Goal: Check status: Check status

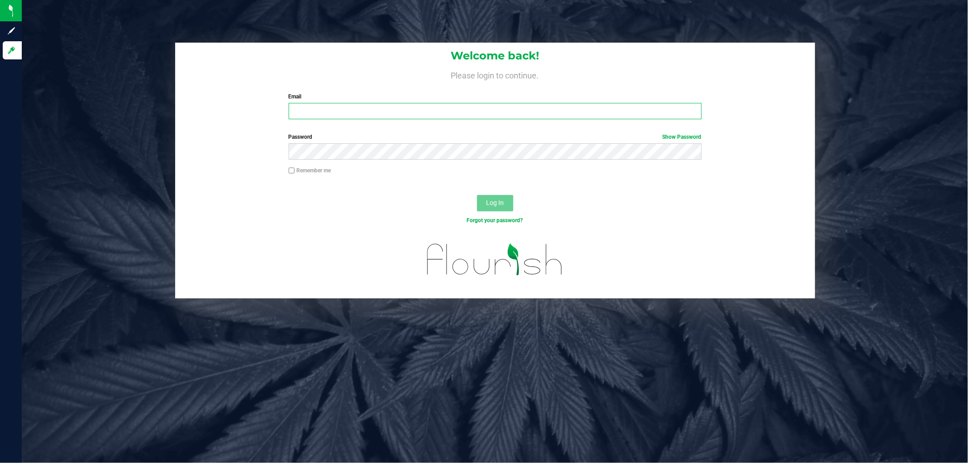
click at [300, 109] on input "Email" at bounding box center [495, 111] width 413 height 16
type input "[EMAIL_ADDRESS][DOMAIN_NAME]"
click at [477, 195] on button "Log In" at bounding box center [495, 203] width 36 height 16
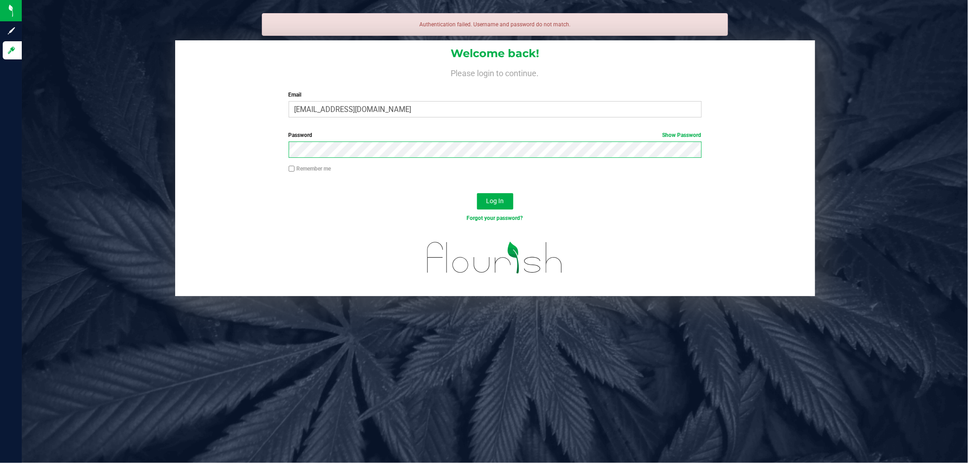
click at [477, 193] on button "Log In" at bounding box center [495, 201] width 36 height 16
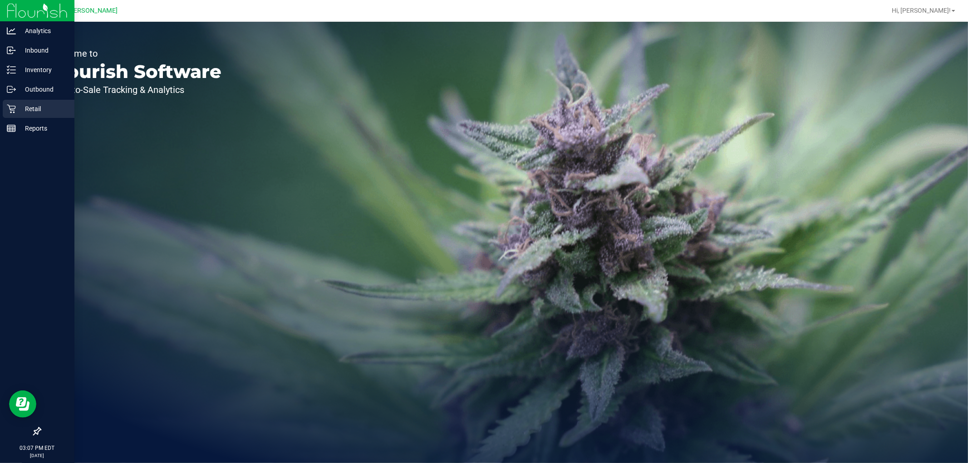
click at [16, 109] on p "Retail" at bounding box center [43, 108] width 54 height 11
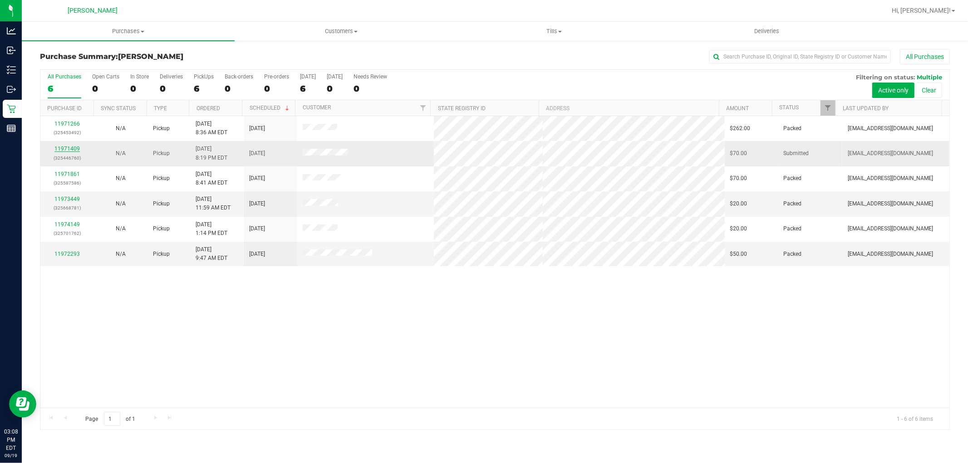
click at [67, 148] on link "11971409" at bounding box center [66, 149] width 25 height 6
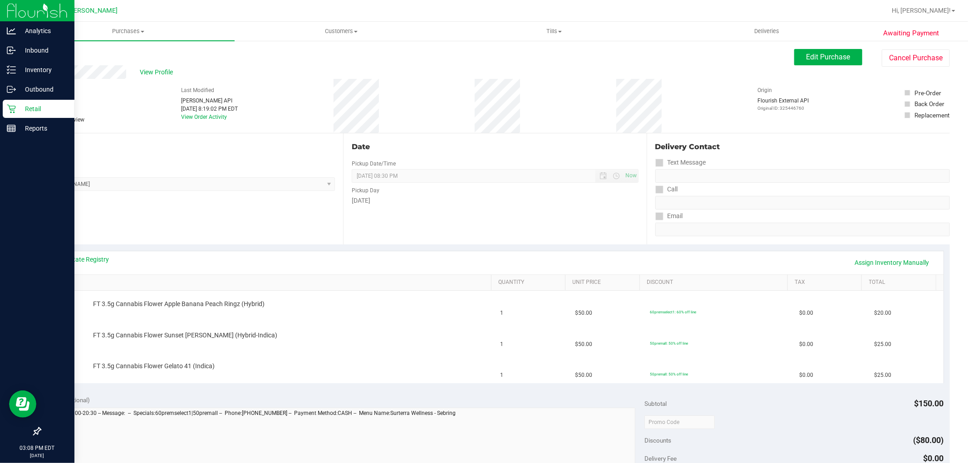
click at [5, 110] on div "Retail" at bounding box center [39, 109] width 72 height 18
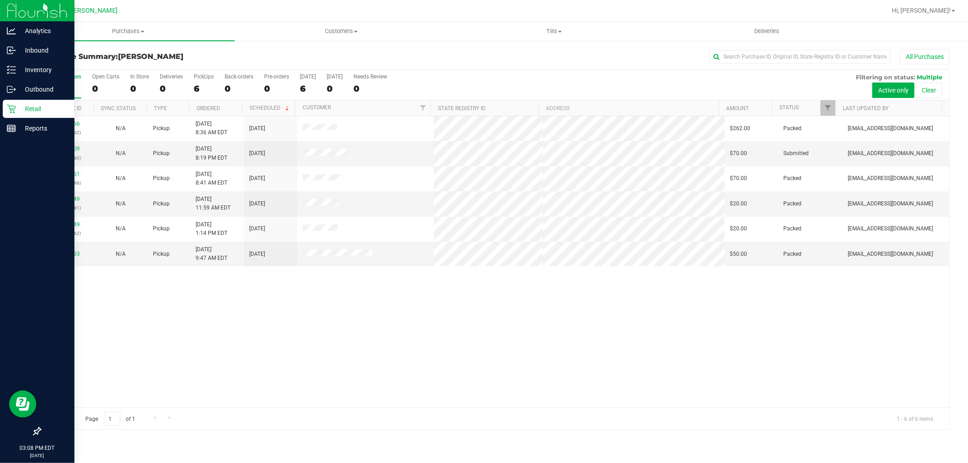
click at [1, 108] on link "Retail" at bounding box center [37, 110] width 74 height 20
